Goal: Task Accomplishment & Management: Use online tool/utility

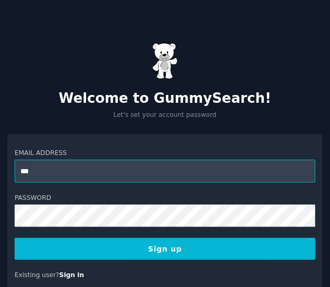
type input "**********"
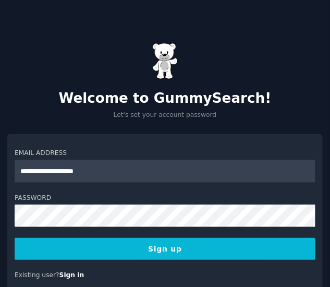
click at [168, 245] on button "Sign up" at bounding box center [165, 249] width 301 height 22
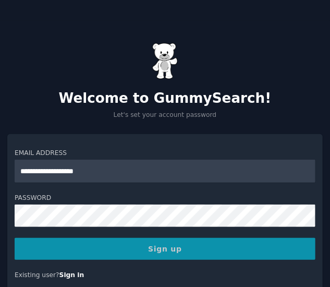
scroll to position [46, 0]
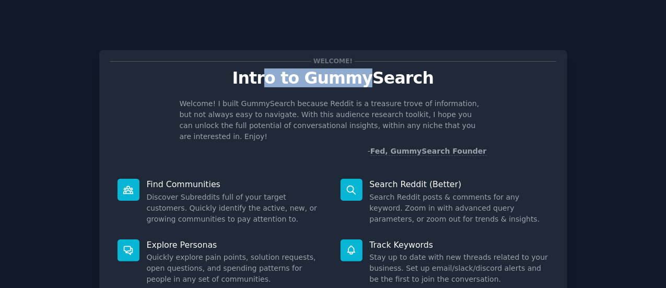
drag, startPoint x: 272, startPoint y: 74, endPoint x: 375, endPoint y: 70, distance: 102.9
click at [332, 70] on p "Intro to GummySearch" at bounding box center [333, 78] width 446 height 18
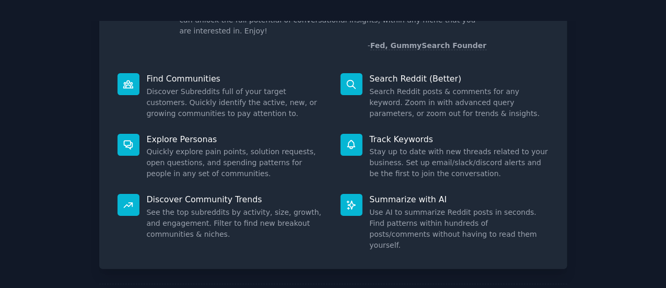
scroll to position [120, 0]
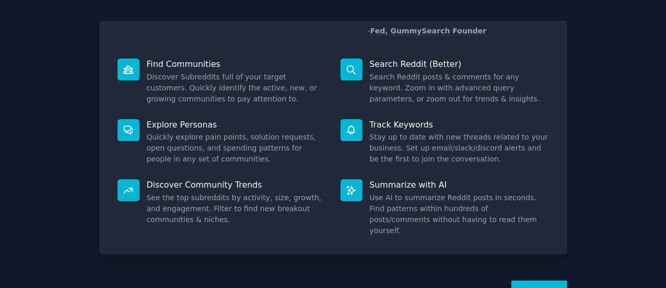
click at [332, 280] on button "Next" at bounding box center [539, 293] width 56 height 26
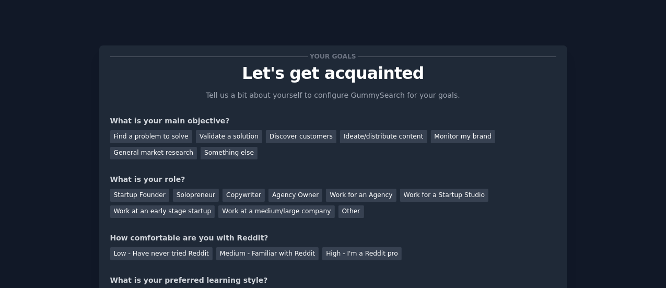
scroll to position [4, 0]
click at [161, 134] on div "Find a problem to solve" at bounding box center [151, 136] width 82 height 13
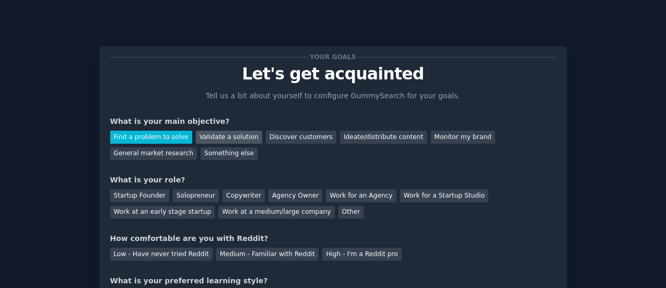
click at [229, 140] on div "Validate a solution" at bounding box center [229, 136] width 66 height 13
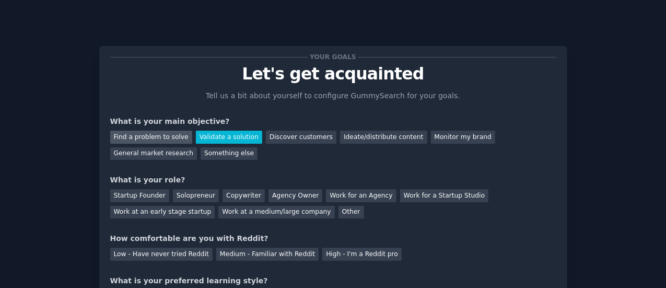
click at [161, 133] on div "Find a problem to solve" at bounding box center [151, 136] width 82 height 13
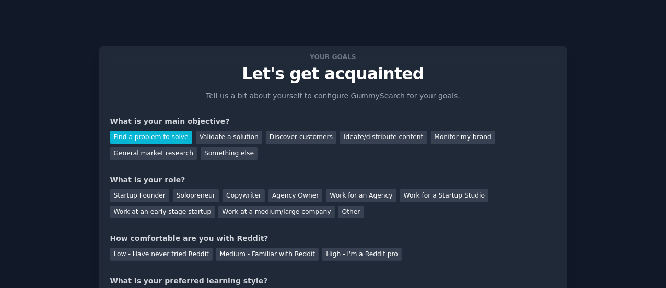
scroll to position [8, 0]
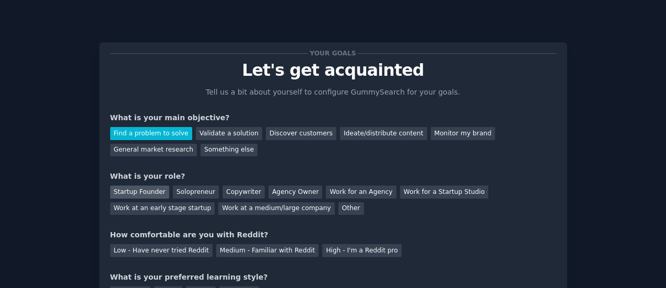
click at [132, 193] on div "Startup Founder" at bounding box center [139, 191] width 59 height 13
click at [197, 189] on div "Solopreneur" at bounding box center [196, 191] width 46 height 13
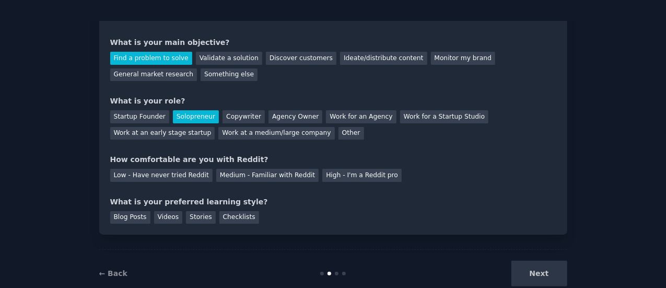
scroll to position [86, 0]
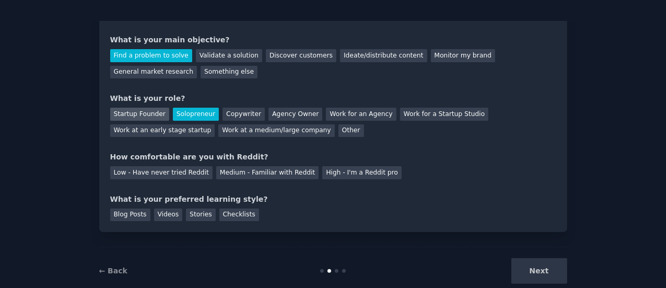
click at [149, 113] on div "Startup Founder" at bounding box center [139, 114] width 59 height 13
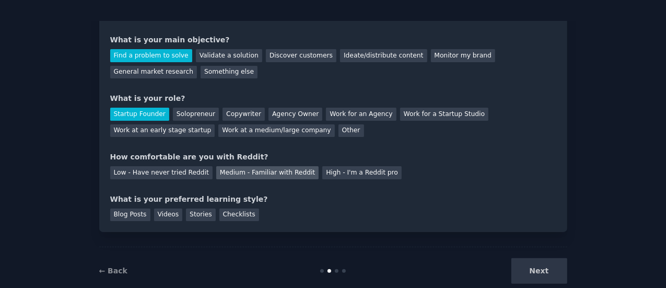
click at [264, 170] on div "Medium - Familiar with Reddit" at bounding box center [267, 172] width 102 height 13
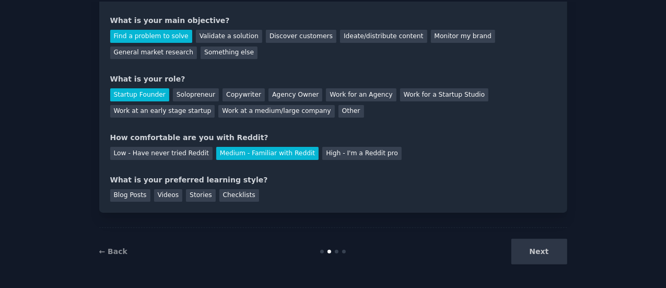
scroll to position [21, 0]
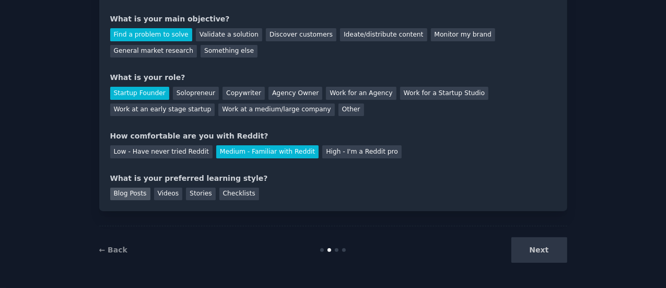
click at [137, 193] on div "Blog Posts" at bounding box center [130, 193] width 40 height 13
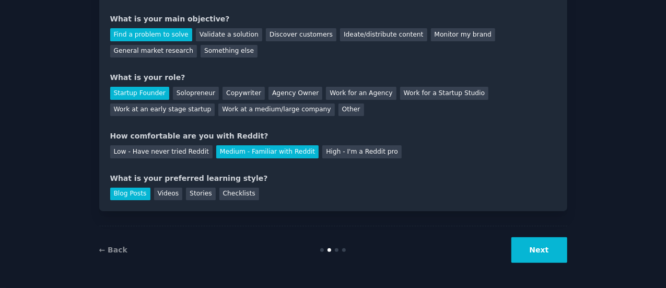
click at [332, 252] on button "Next" at bounding box center [539, 250] width 56 height 26
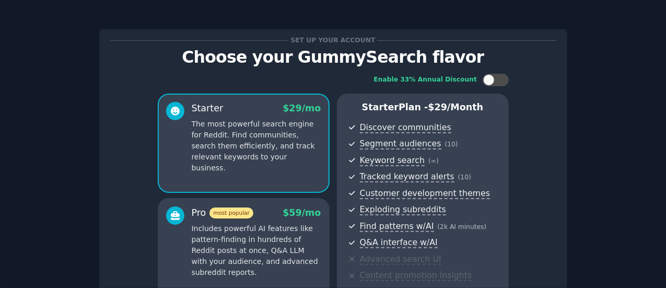
scroll to position [212, 0]
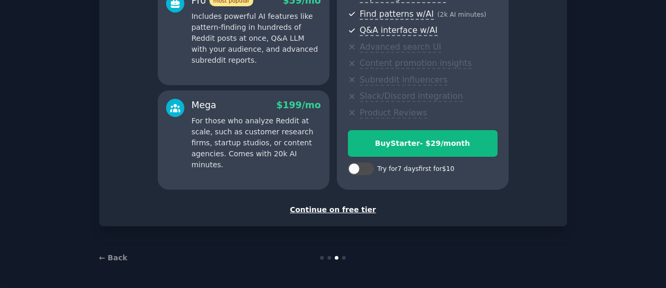
click at [332, 207] on div "Continue on free tier" at bounding box center [333, 209] width 446 height 11
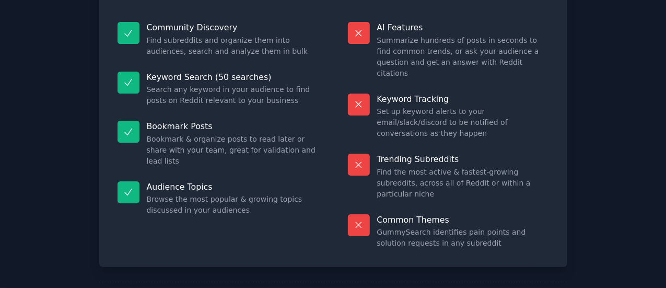
scroll to position [118, 0]
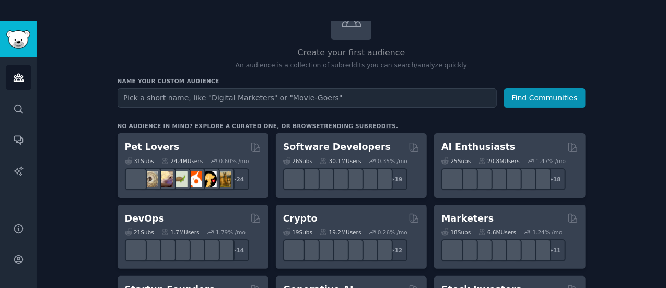
scroll to position [88, 0]
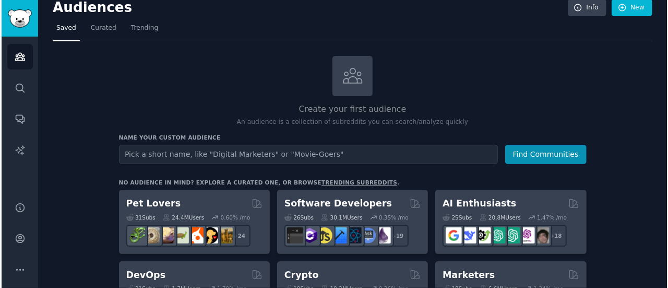
scroll to position [0, 0]
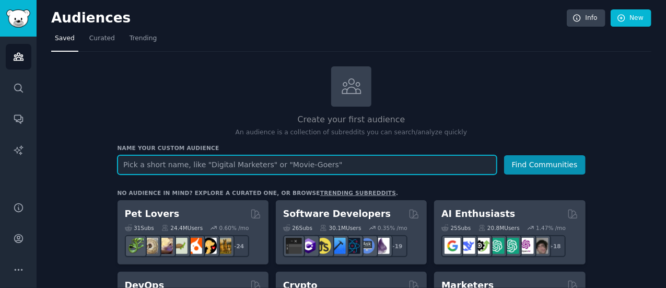
click at [332, 160] on input "text" at bounding box center [306, 164] width 379 height 19
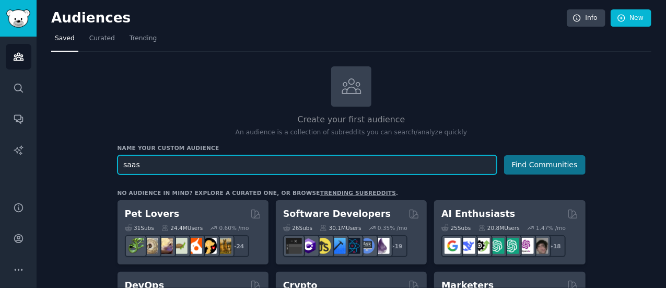
type input "saas"
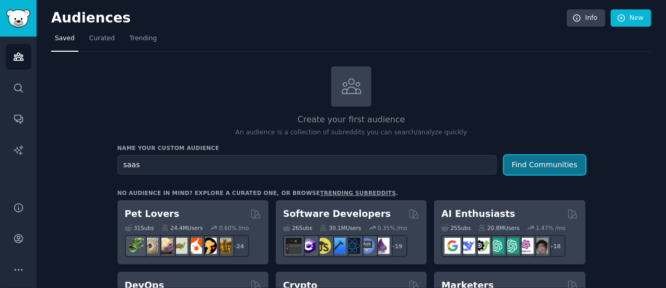
click at [332, 164] on button "Find Communities" at bounding box center [544, 164] width 81 height 19
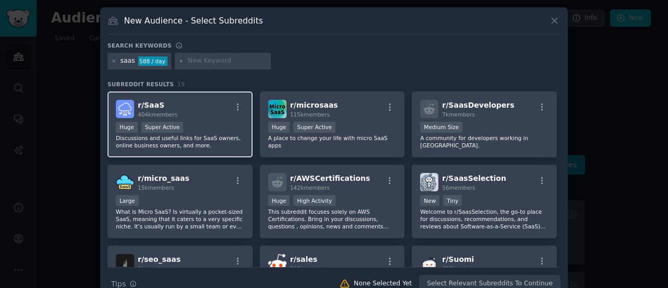
click at [225, 134] on p "Discussions and useful links for SaaS owners, online business owners, and more." at bounding box center [180, 141] width 128 height 15
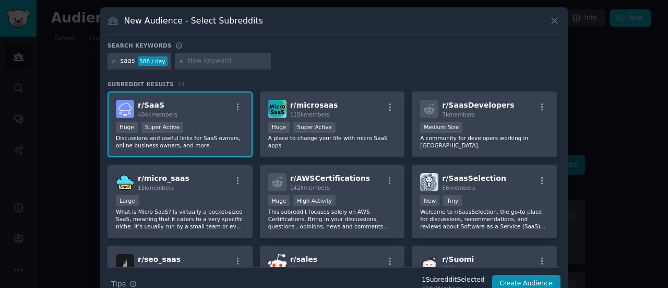
click at [225, 134] on p "Discussions and useful links for SaaS owners, online business owners, and more." at bounding box center [180, 141] width 128 height 15
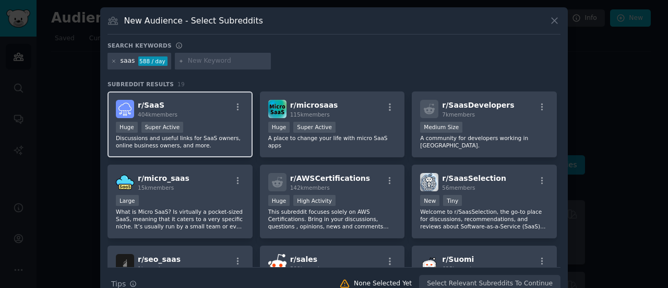
click at [225, 134] on p "Discussions and useful links for SaaS owners, online business owners, and more." at bounding box center [180, 141] width 128 height 15
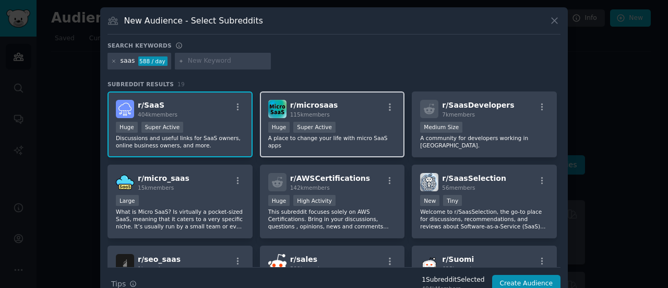
click at [328, 109] on div "r/ microsaas 115k members" at bounding box center [332, 109] width 128 height 18
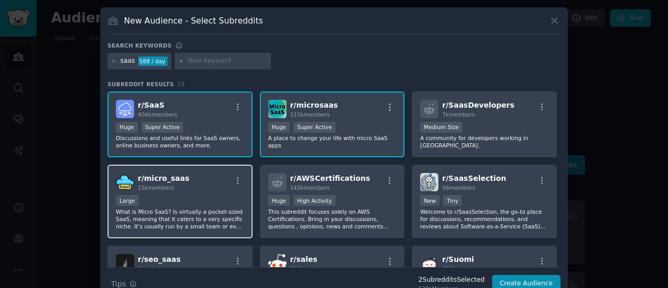
click at [211, 214] on p "What is Micro SaaS? Is virtually a pocket-sized SaaS, meaning that it caters to…" at bounding box center [180, 219] width 128 height 22
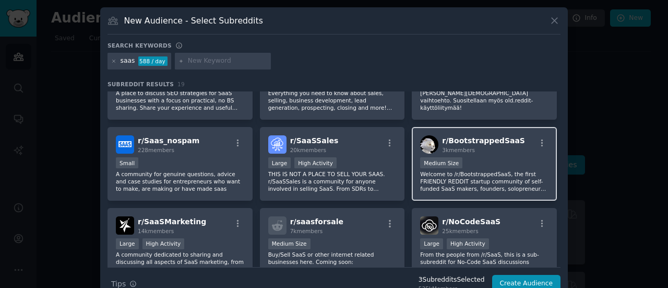
scroll to position [205, 0]
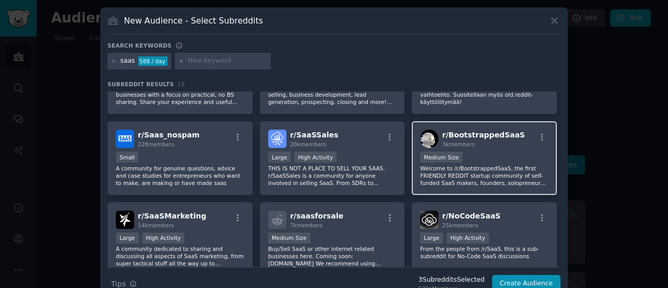
click at [332, 149] on div "r/ BootstrappedSaaS 3k members 1000 - 10,000 members Medium Size Welcome to /r/…" at bounding box center [484, 158] width 145 height 74
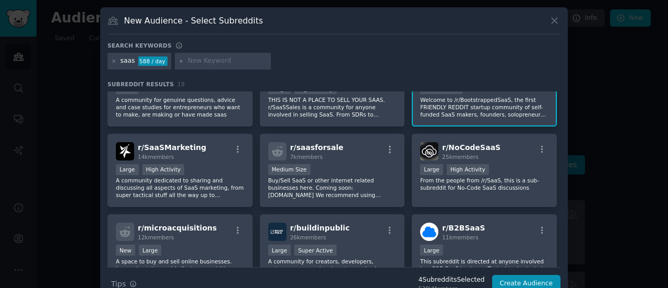
scroll to position [276, 0]
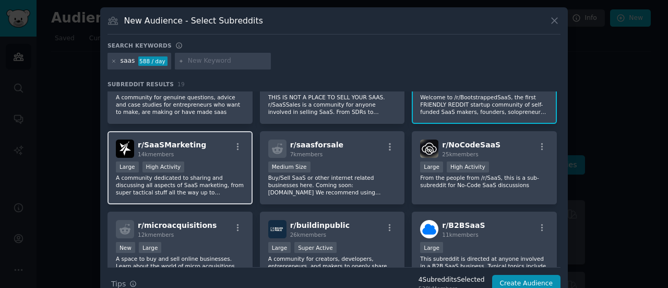
click at [218, 161] on div "Large High Activity" at bounding box center [180, 167] width 128 height 13
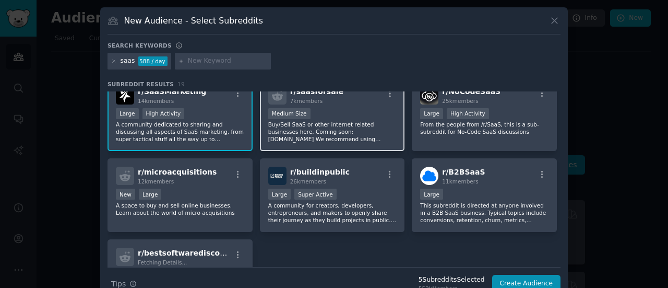
scroll to position [330, 0]
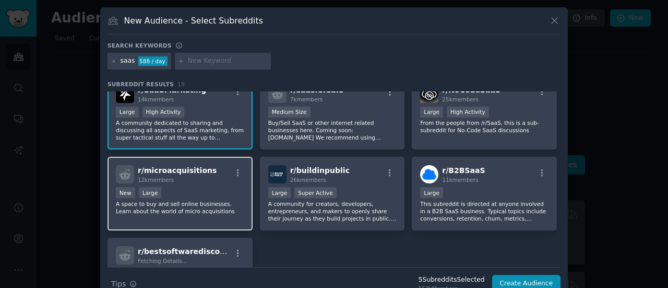
click at [211, 205] on p "A space to buy and sell online businesses. Learn about the world of micro acqui…" at bounding box center [180, 207] width 128 height 15
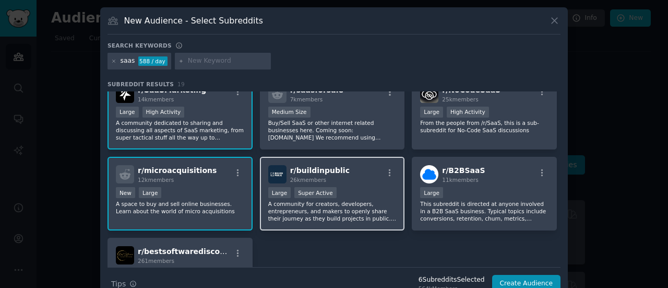
click at [332, 212] on p "A community for creators, developers, entrepreneurs, and makers to openly share…" at bounding box center [332, 211] width 128 height 22
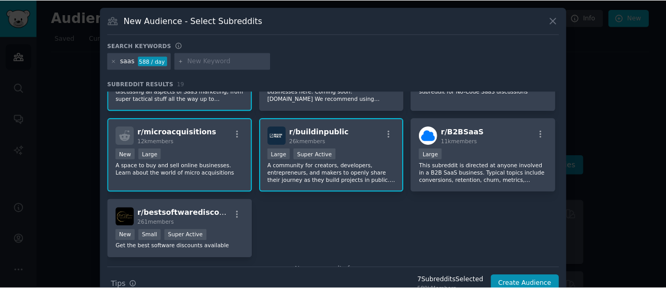
scroll to position [396, 0]
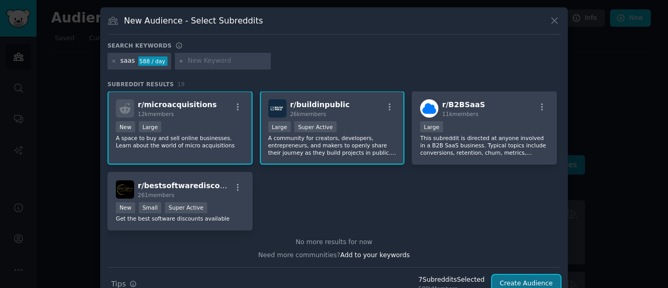
click at [332, 280] on button "Create Audience" at bounding box center [526, 284] width 69 height 18
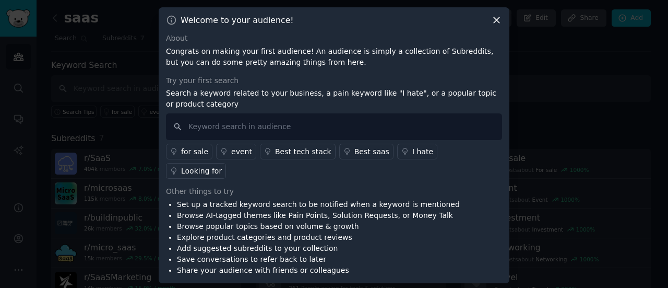
click at [332, 73] on div at bounding box center [334, 144] width 668 height 288
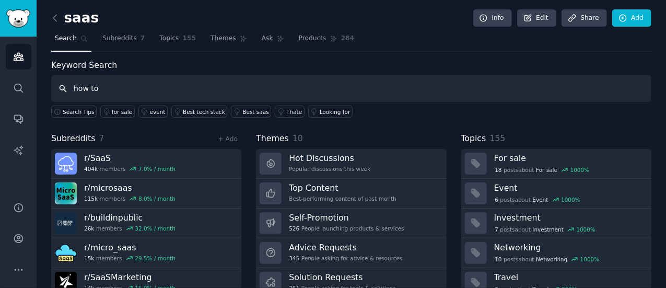
type input "how to"
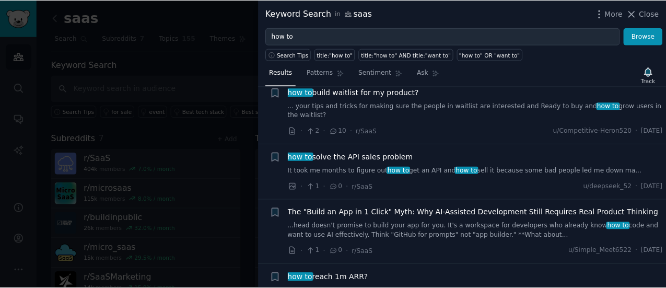
scroll to position [3307, 0]
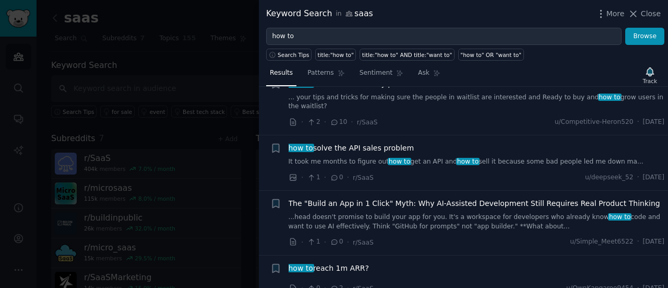
click at [241, 49] on div at bounding box center [334, 144] width 668 height 288
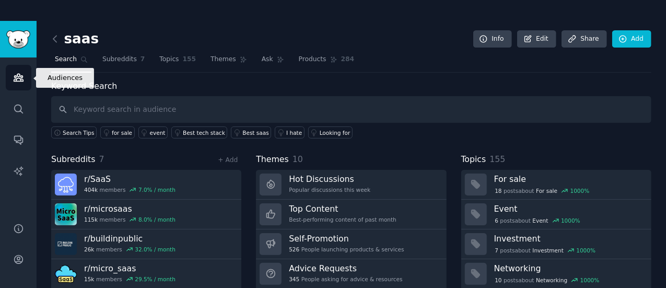
click at [27, 76] on link "Audiences" at bounding box center [19, 78] width 26 height 26
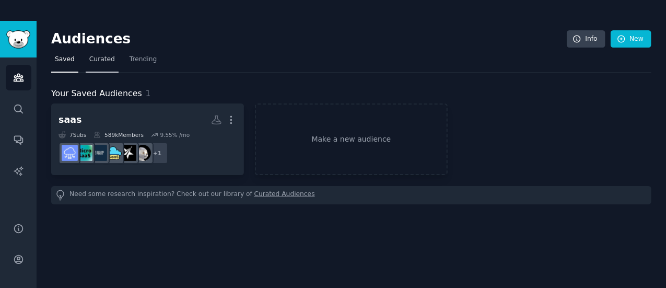
click at [101, 65] on link "Curated" at bounding box center [102, 61] width 33 height 21
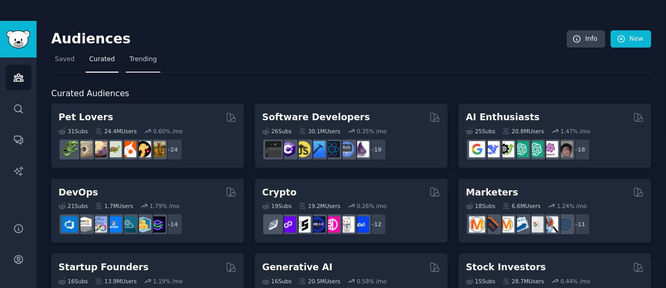
click at [135, 61] on span "Trending" at bounding box center [142, 59] width 27 height 9
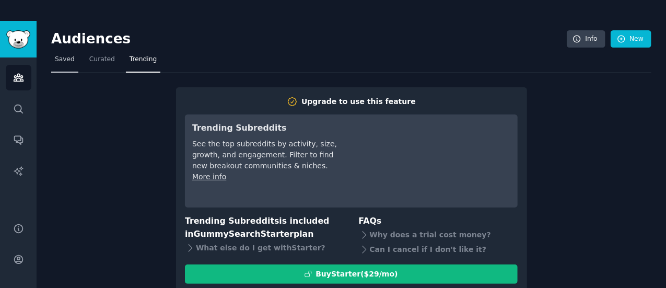
click at [67, 56] on span "Saved" at bounding box center [65, 59] width 20 height 9
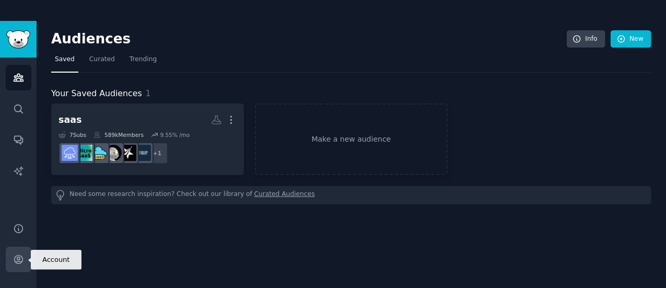
click at [20, 259] on icon "Sidebar" at bounding box center [18, 259] width 11 height 11
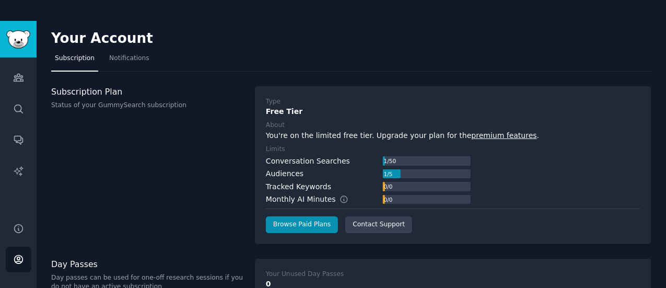
drag, startPoint x: 119, startPoint y: 197, endPoint x: 92, endPoint y: 186, distance: 29.1
click at [92, 186] on div "Subscription Plan Status of your GummySearch subscription" at bounding box center [147, 165] width 193 height 158
click at [22, 78] on icon "Sidebar" at bounding box center [18, 77] width 11 height 11
